Goal: Transaction & Acquisition: Purchase product/service

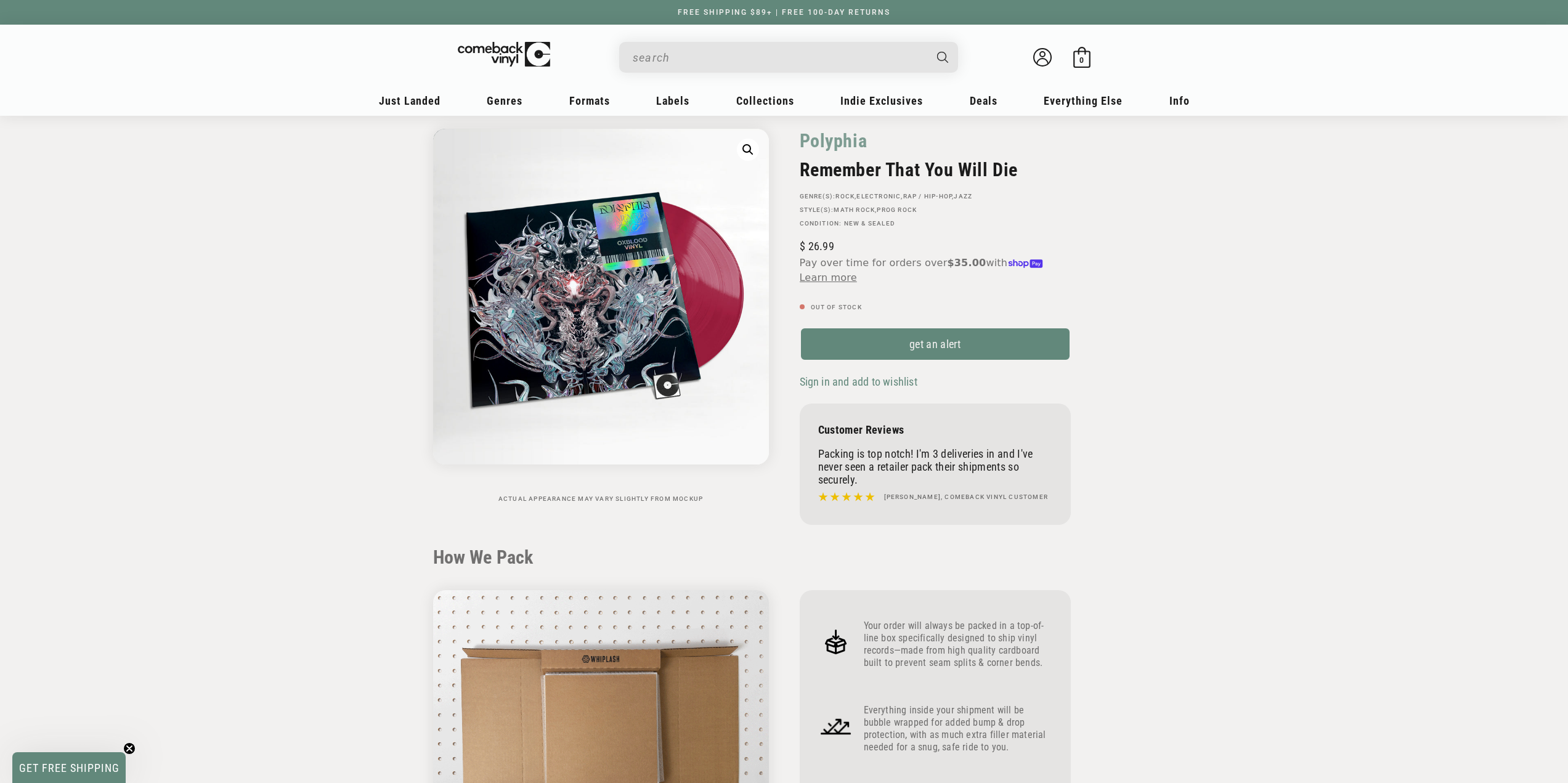
scroll to position [50, 0]
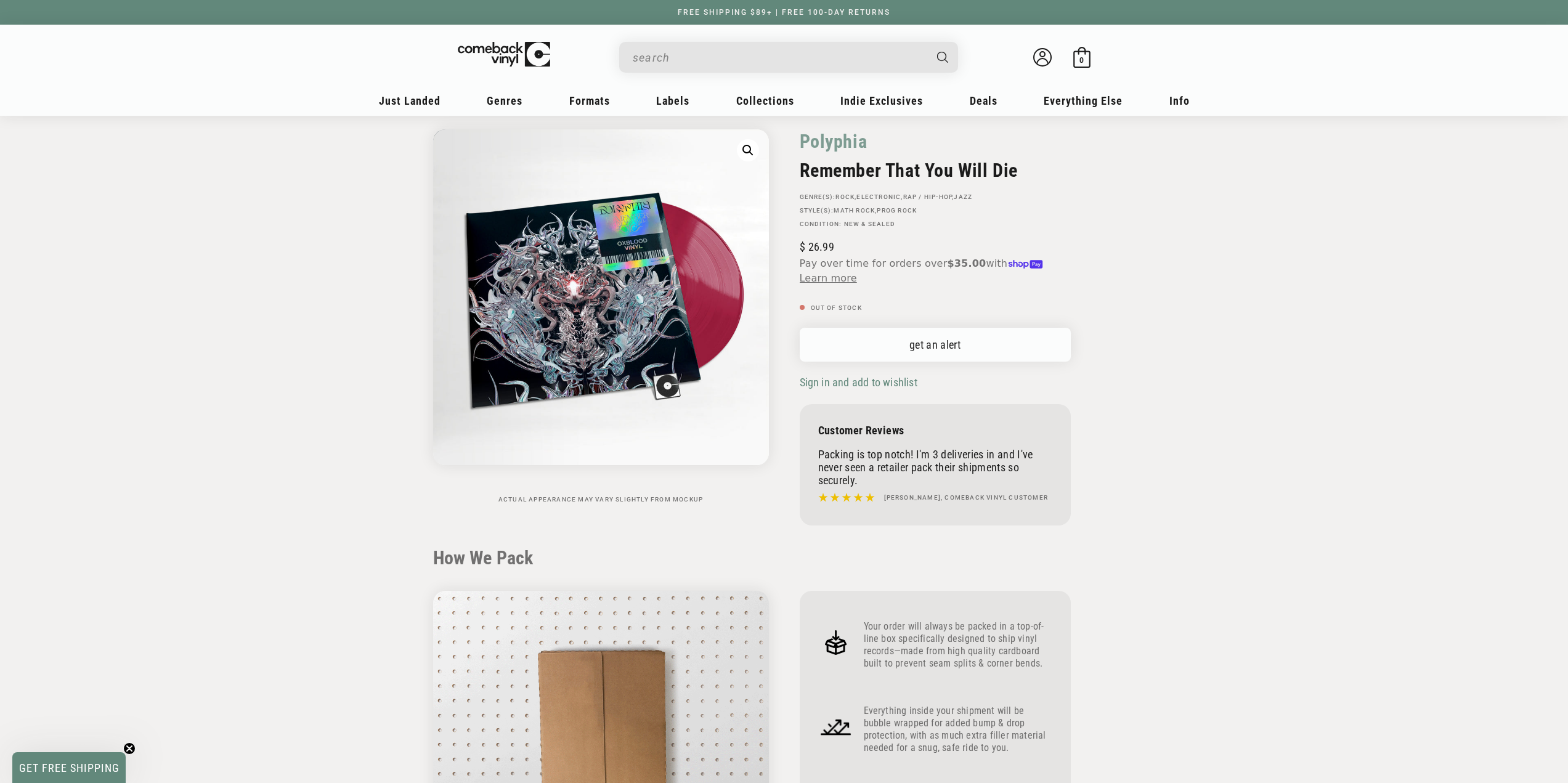
click at [918, 350] on link "get an alert" at bounding box center [935, 345] width 271 height 34
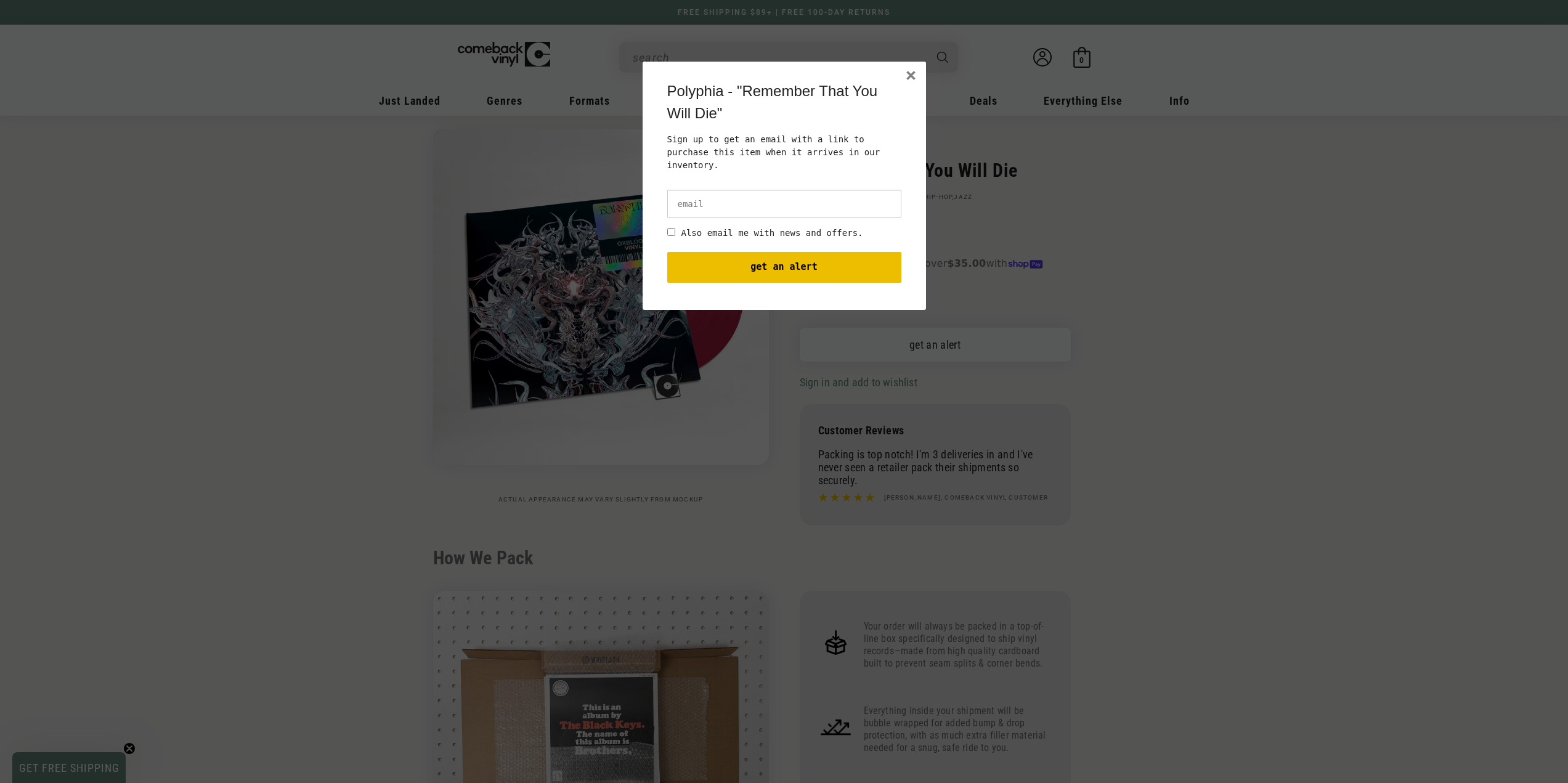
scroll to position [0, 0]
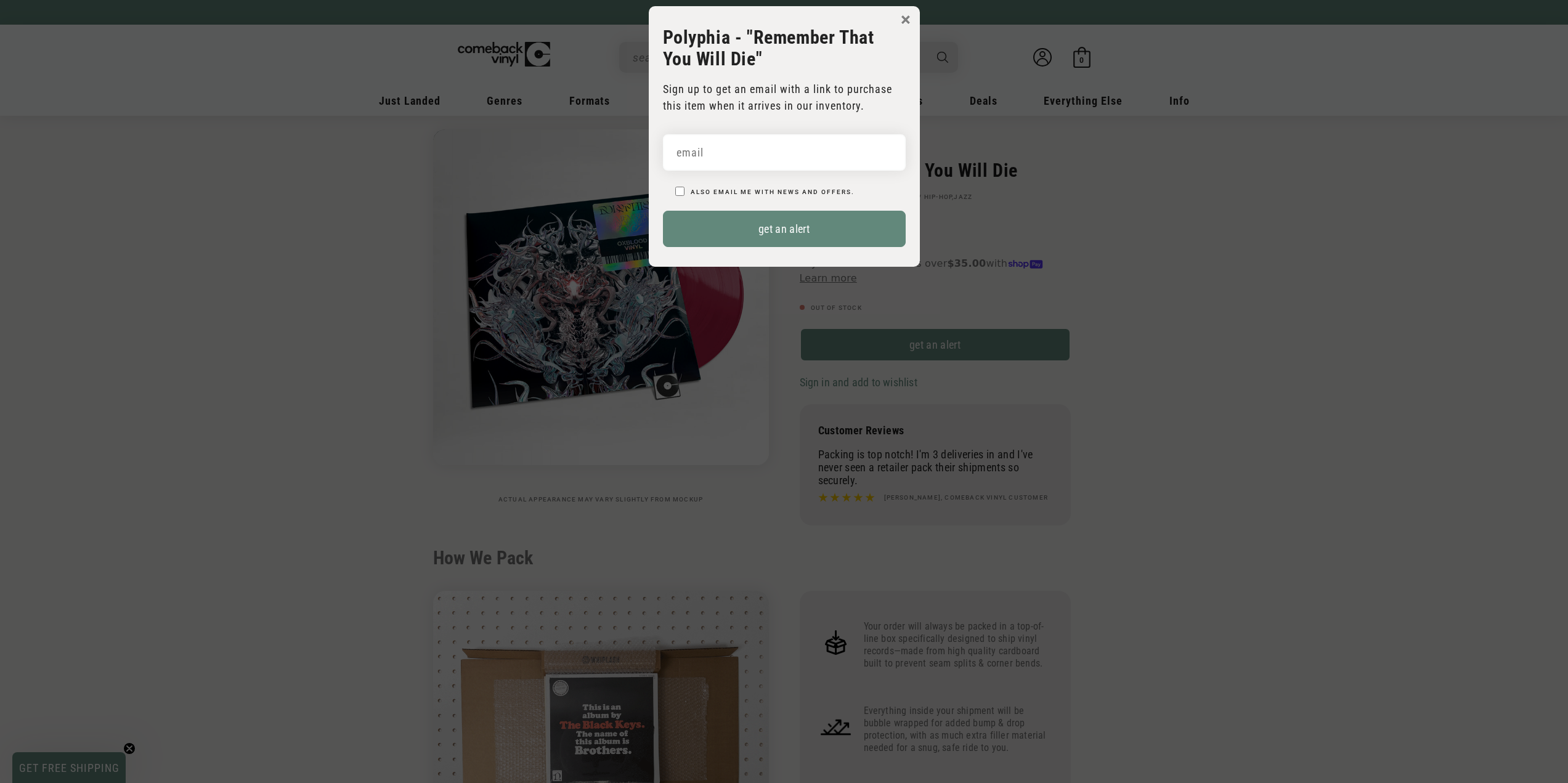
click at [1095, 326] on body "× Polyphia - "Remember That You Will Die" Sign up to get an email with a link t…" at bounding box center [784, 398] width 1568 height 783
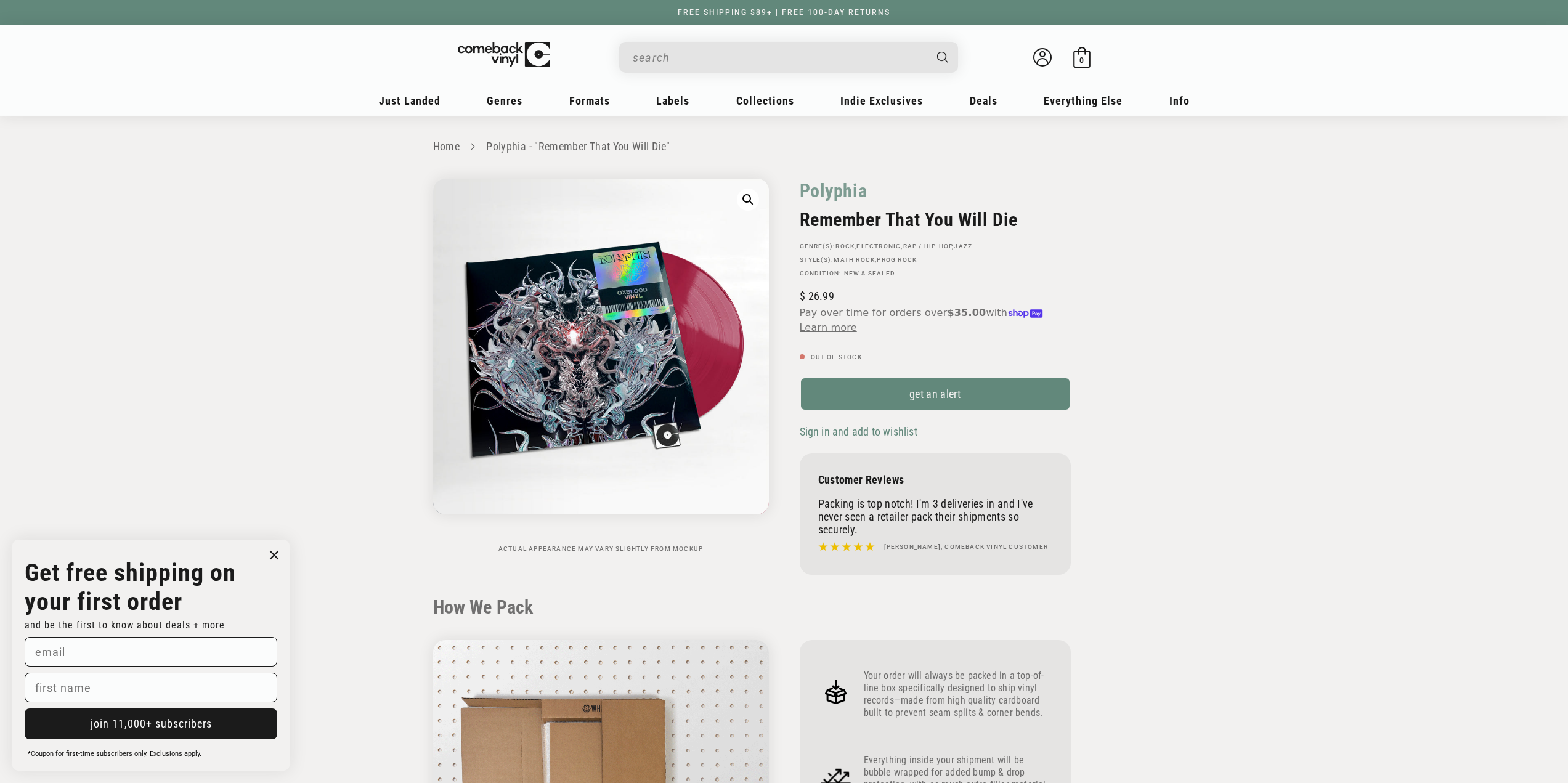
click at [792, 69] on input "When autocomplete results are available use up and down arrows to review and en…" at bounding box center [778, 57] width 292 height 25
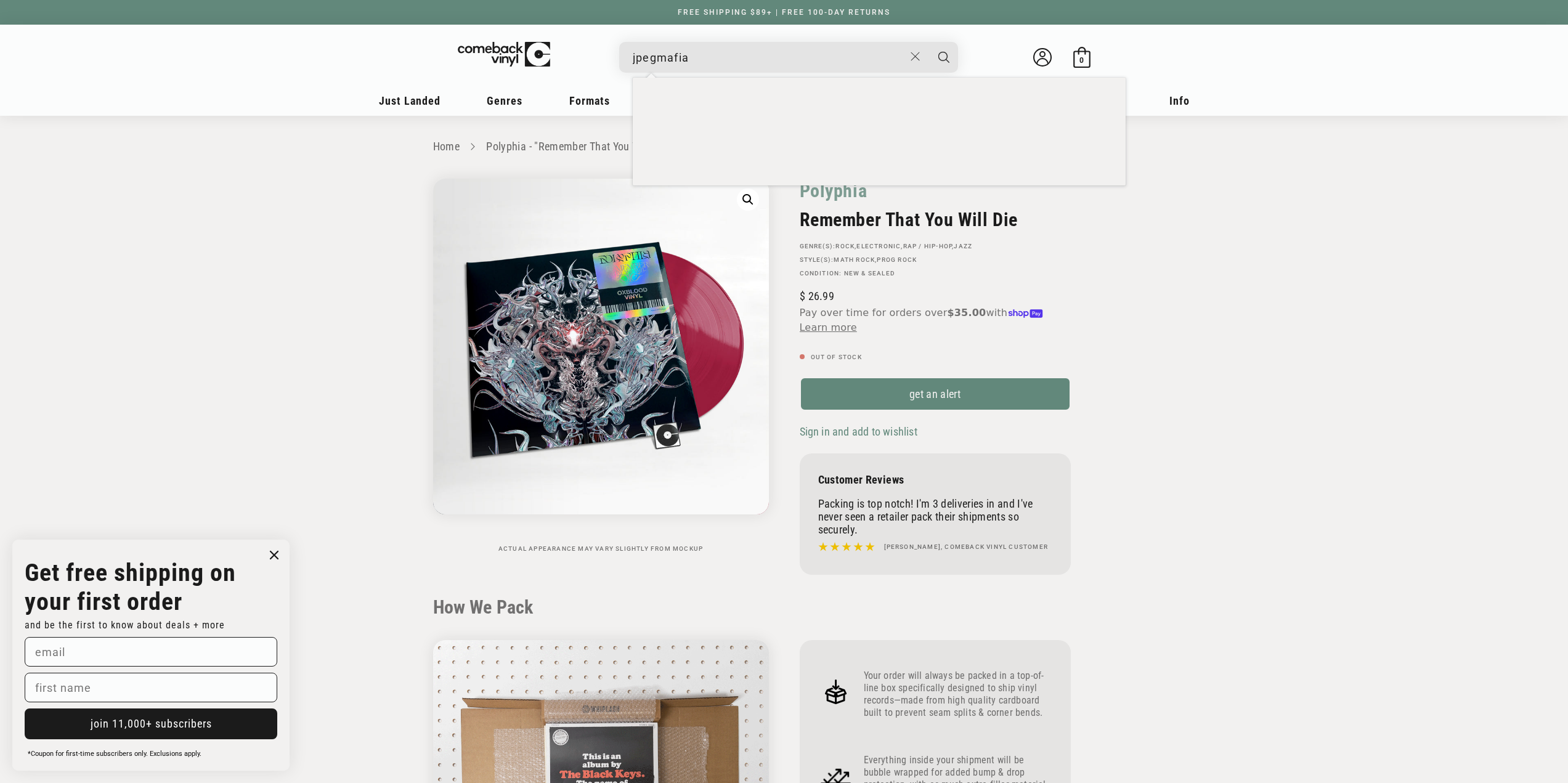
type input "jpegmafia"
click at [928, 42] on button "Search" at bounding box center [943, 57] width 31 height 31
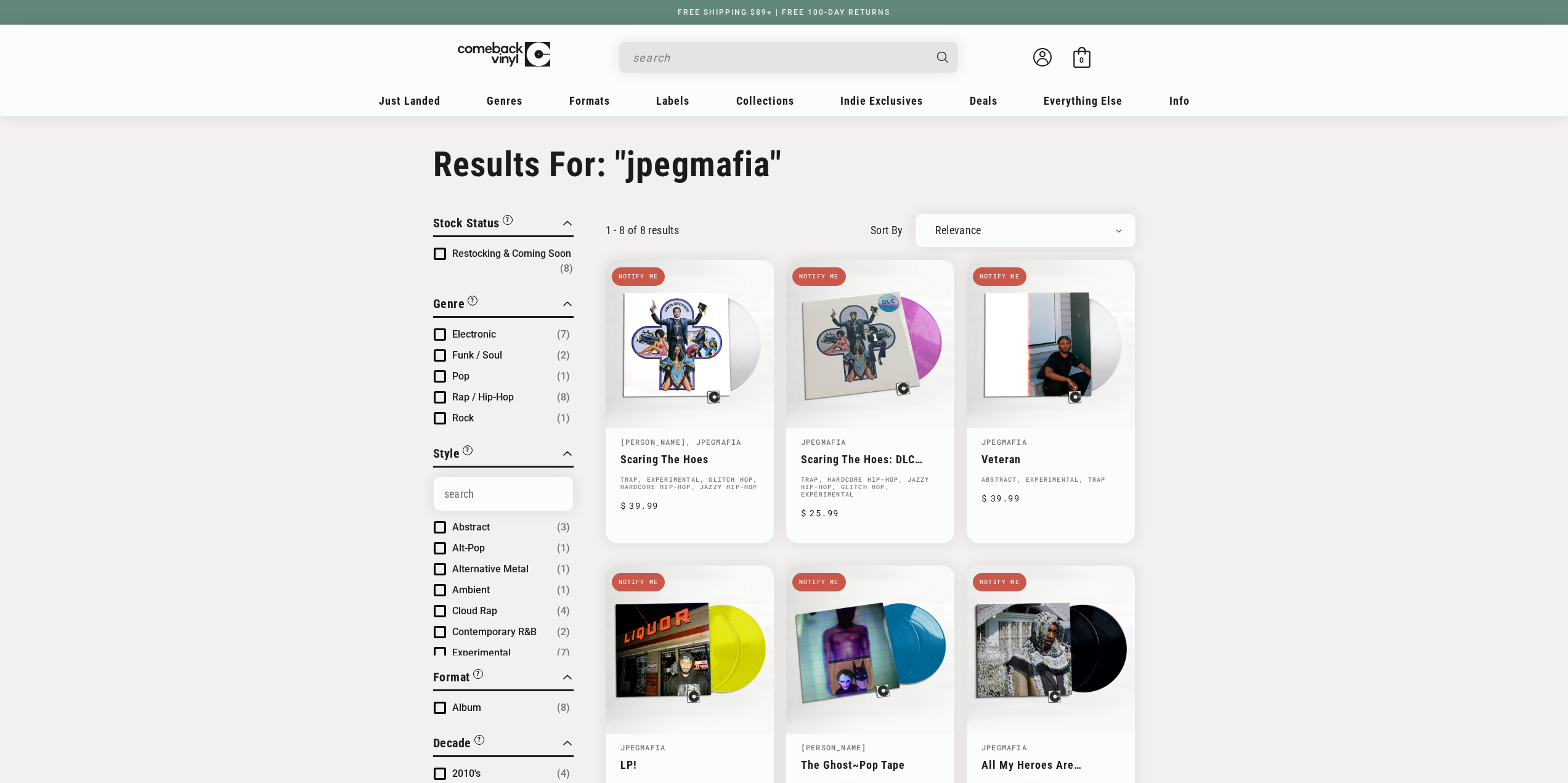
type input "jpegmafia"
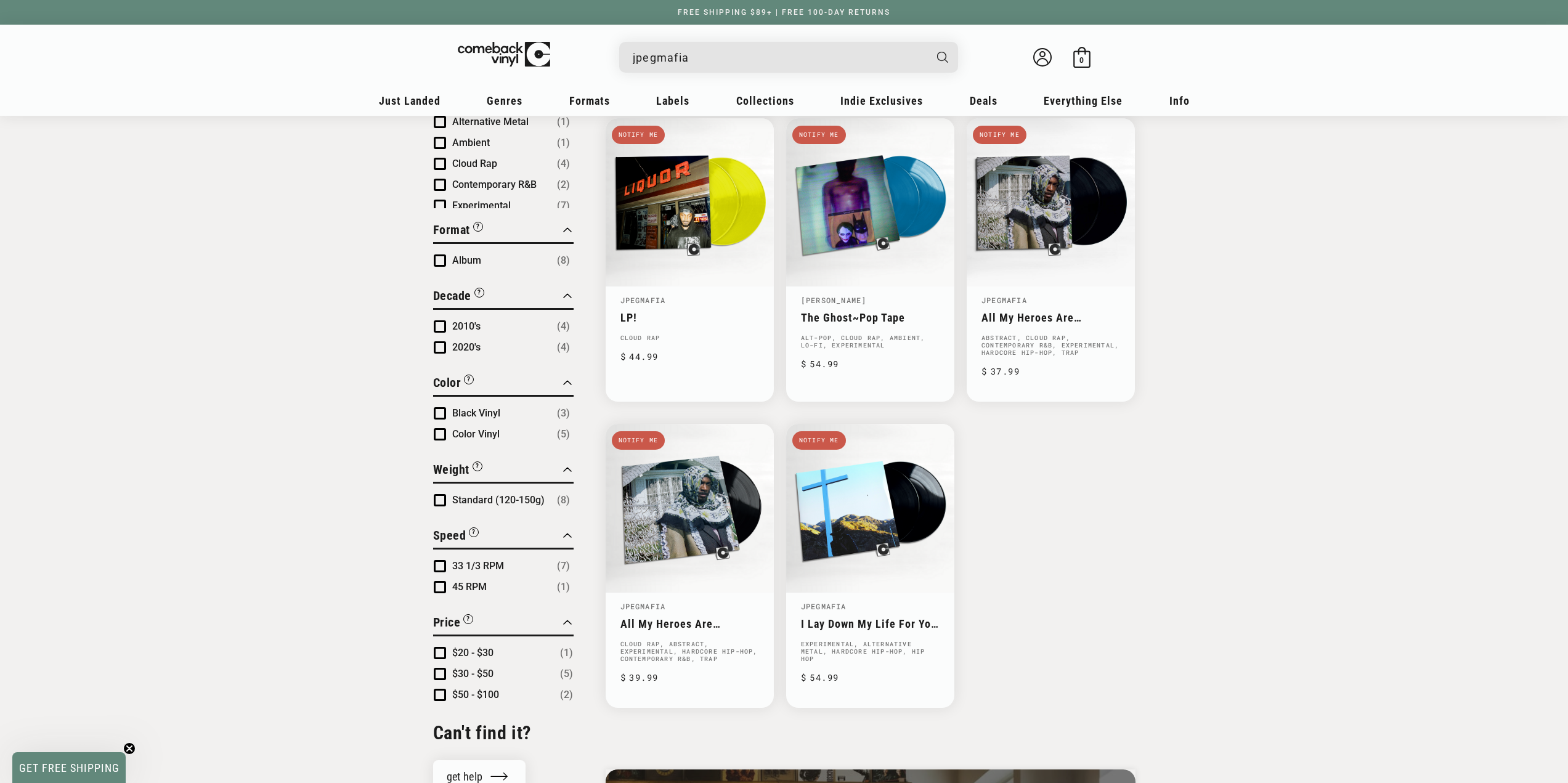
scroll to position [493, 0]
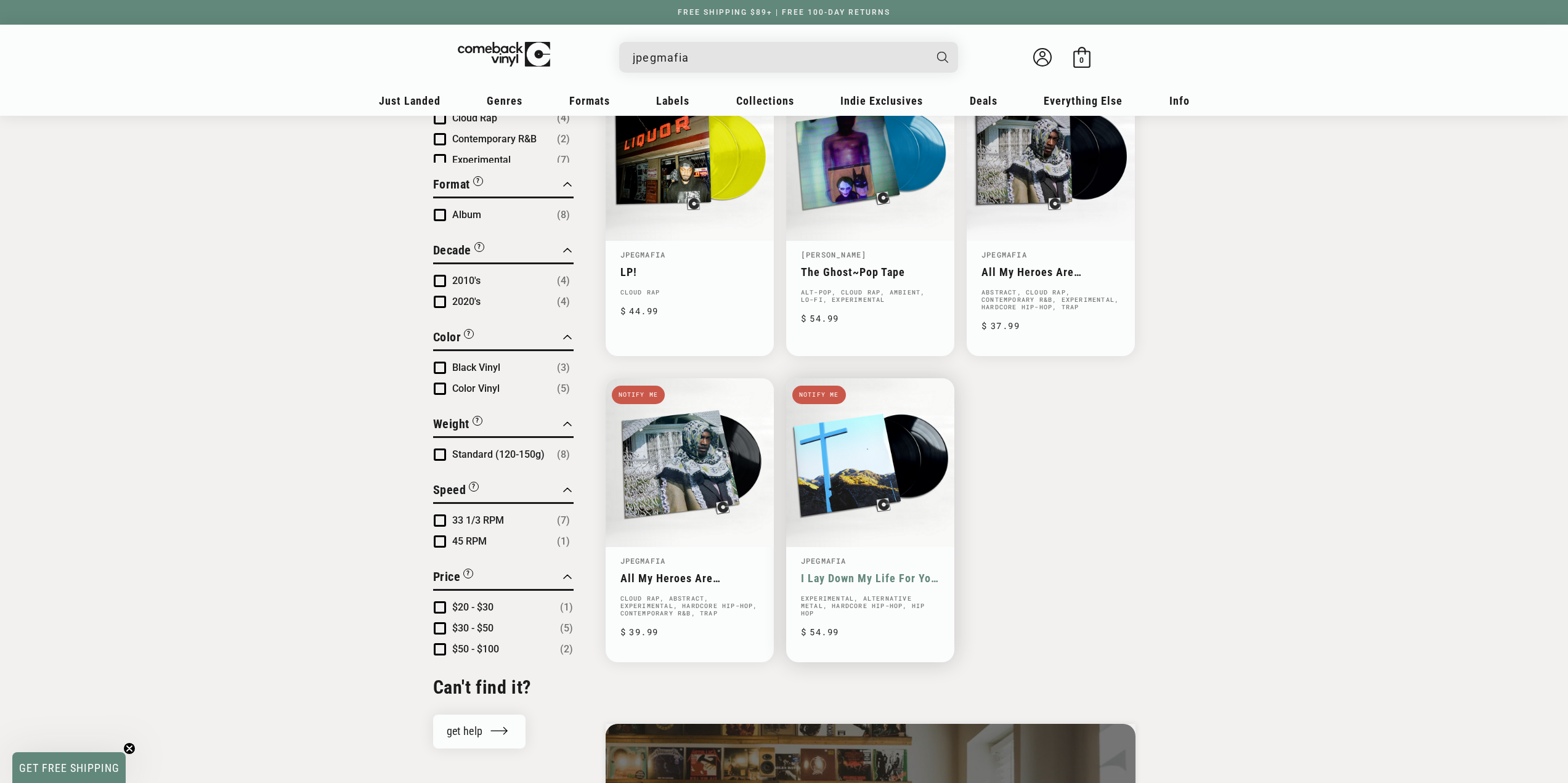
click at [878, 572] on link "I Lay Down My Life For You (Director’s Cut)" at bounding box center [870, 579] width 139 height 13
